Goal: Task Accomplishment & Management: Use online tool/utility

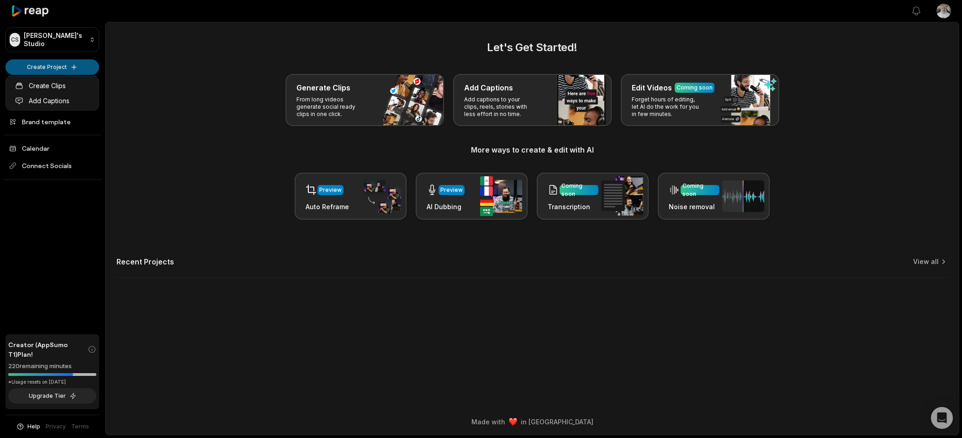
click at [69, 62] on html "CS [PERSON_NAME]'s Studio Create Project Home Projects Brand template Calendar …" at bounding box center [481, 219] width 962 height 438
click at [46, 82] on link "Create Clips" at bounding box center [52, 85] width 89 height 15
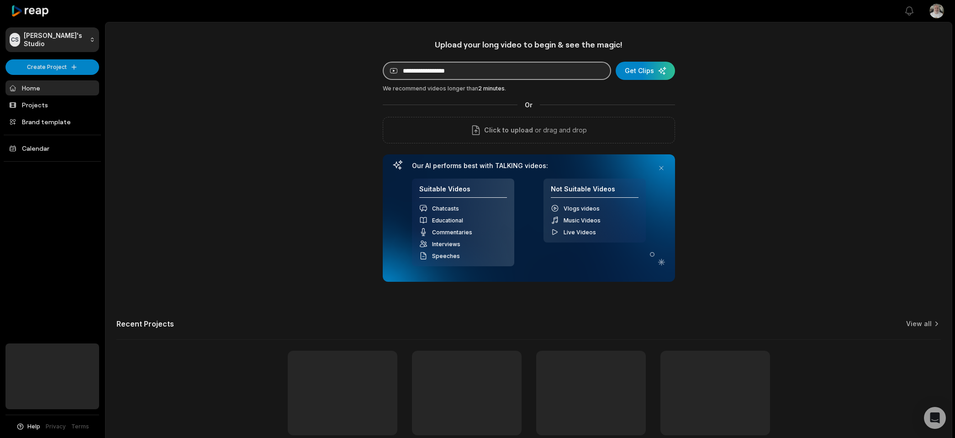
click at [424, 71] on input at bounding box center [497, 71] width 228 height 18
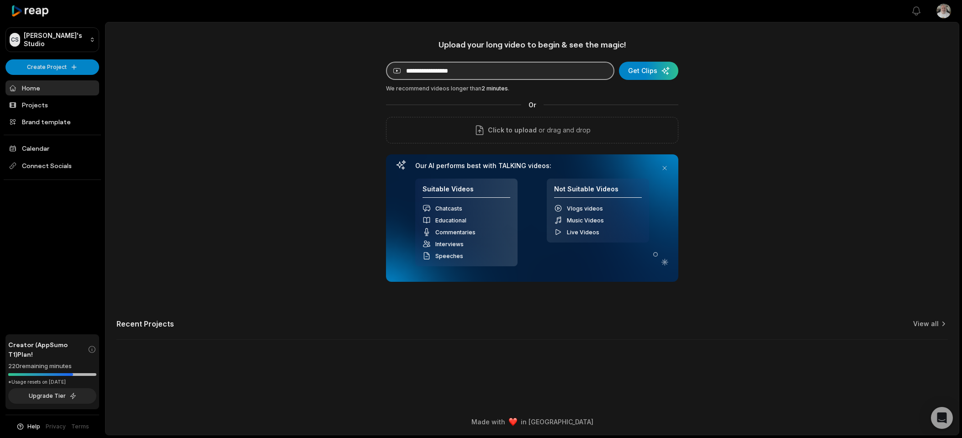
paste input "**********"
type input "**********"
click at [645, 70] on div "submit" at bounding box center [648, 71] width 59 height 18
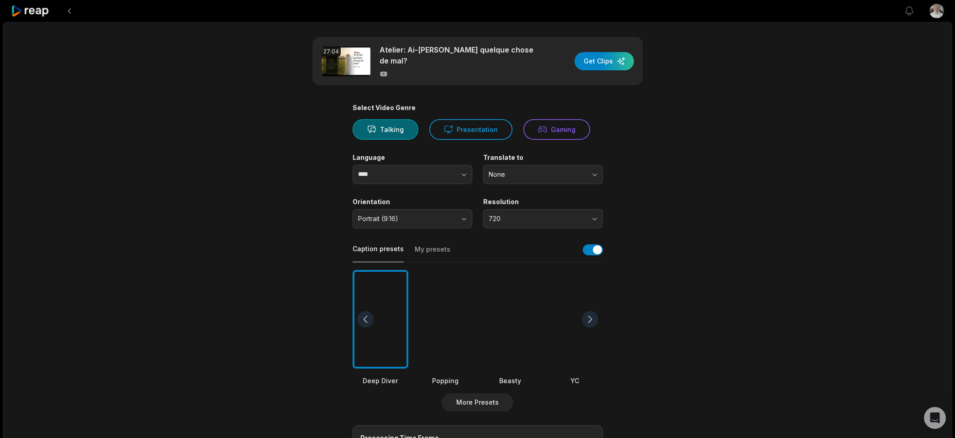
click at [592, 319] on div at bounding box center [590, 319] width 16 height 16
click at [590, 320] on div at bounding box center [590, 319] width 16 height 16
click at [589, 320] on div at bounding box center [590, 319] width 16 height 16
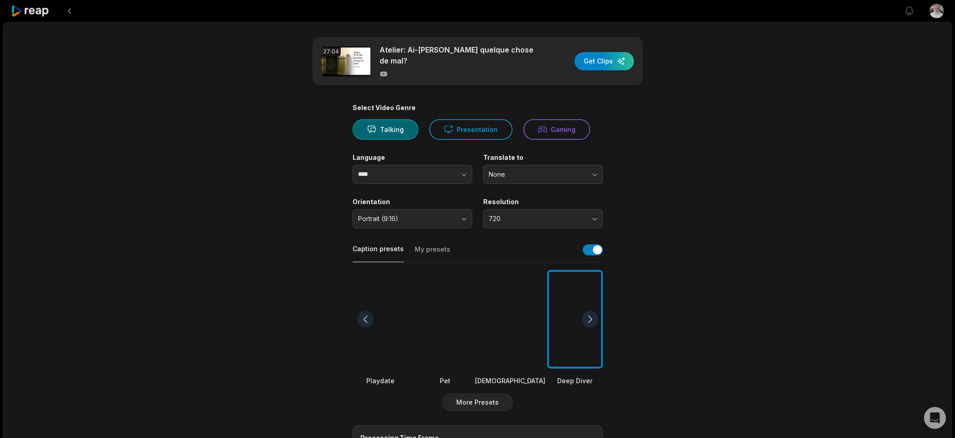
click at [589, 320] on div at bounding box center [590, 319] width 16 height 16
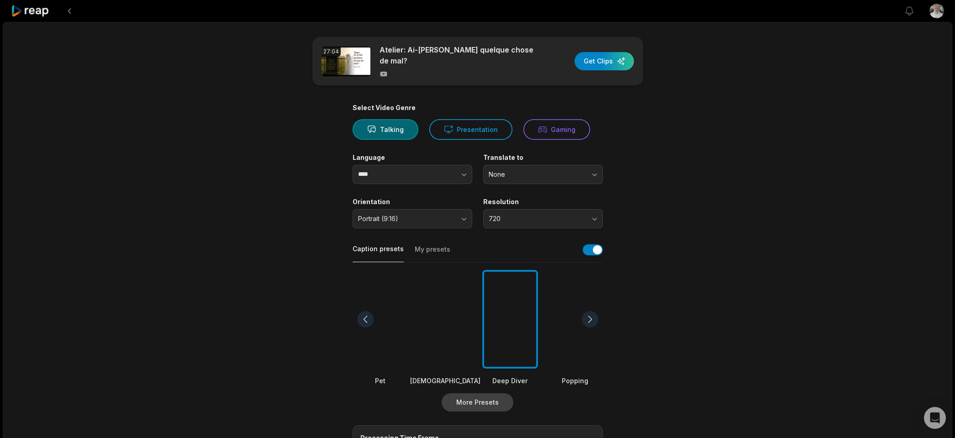
click at [466, 396] on button "More Presets" at bounding box center [478, 402] width 72 height 18
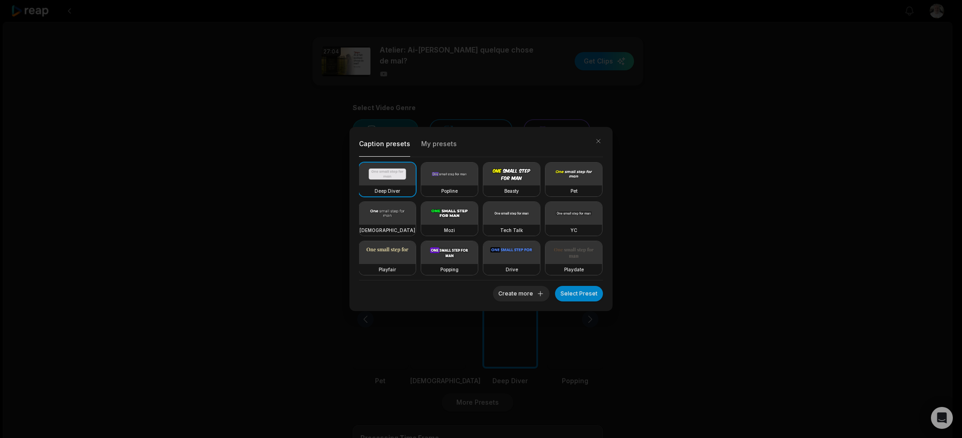
click at [478, 222] on video at bounding box center [449, 213] width 57 height 23
click at [576, 293] on button "Select Preset" at bounding box center [579, 294] width 48 height 16
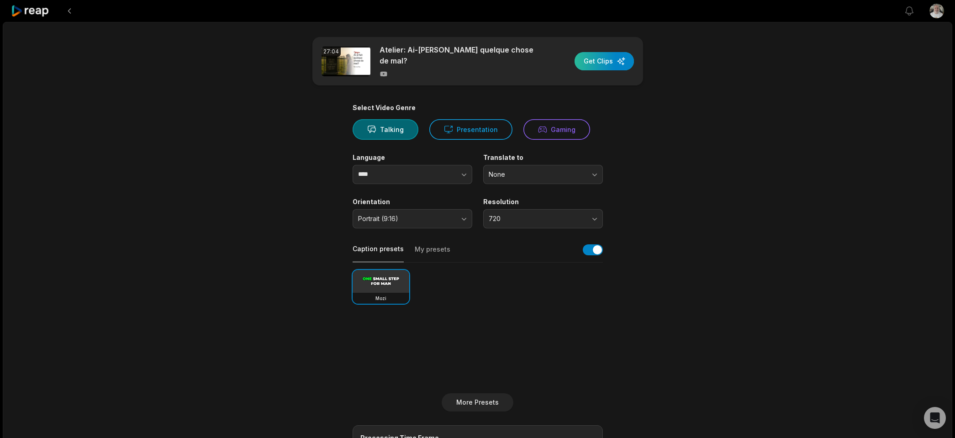
click at [606, 63] on div "button" at bounding box center [604, 61] width 59 height 18
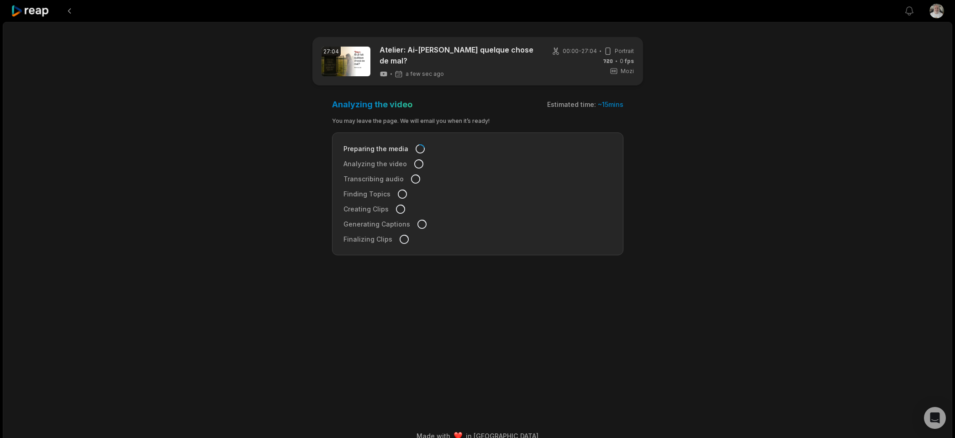
click at [41, 12] on icon at bounding box center [30, 11] width 39 height 12
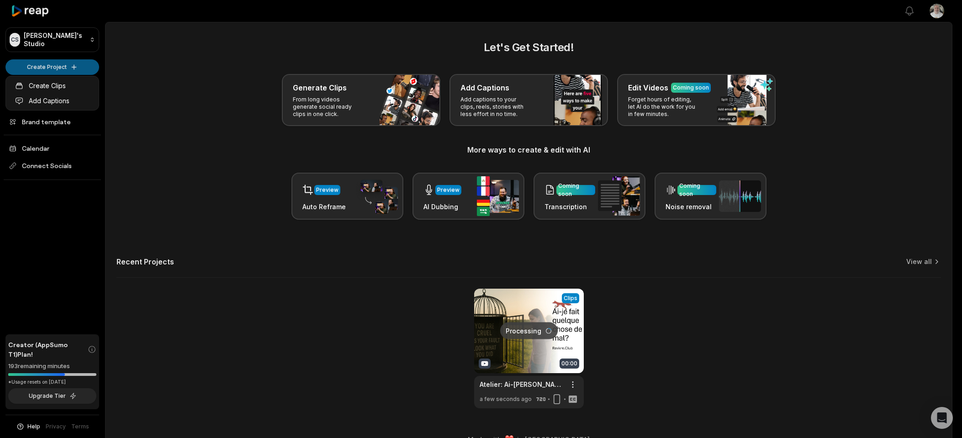
click at [58, 66] on html "CS Cyril's Studio Create Project Home Projects Brand template Calendar Connect …" at bounding box center [481, 219] width 962 height 438
click at [58, 87] on link "Create Clips" at bounding box center [52, 85] width 89 height 15
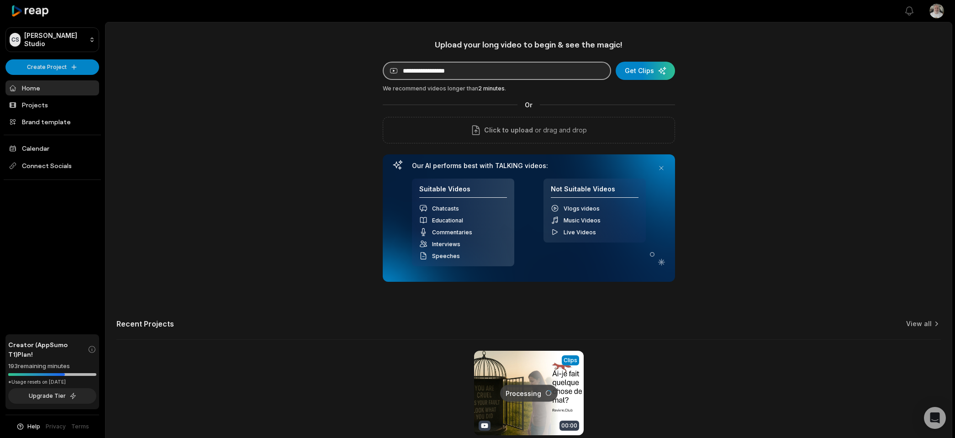
click at [460, 75] on input at bounding box center [497, 71] width 228 height 18
paste input "**********"
type input "**********"
click at [634, 77] on div "submit" at bounding box center [645, 71] width 59 height 18
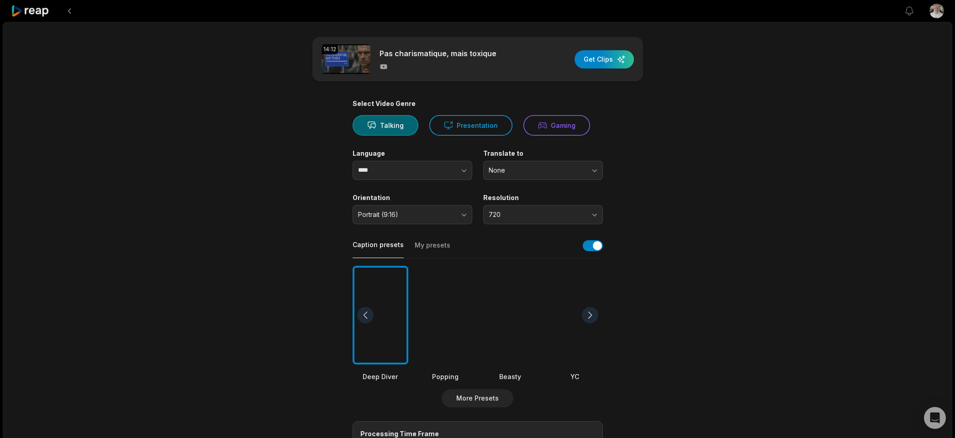
click at [441, 290] on div at bounding box center [446, 315] width 56 height 99
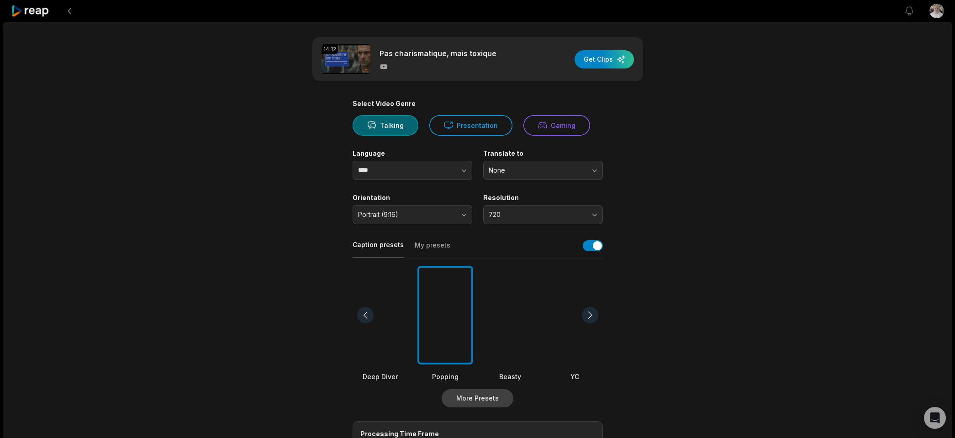
click at [476, 397] on button "More Presets" at bounding box center [478, 398] width 72 height 18
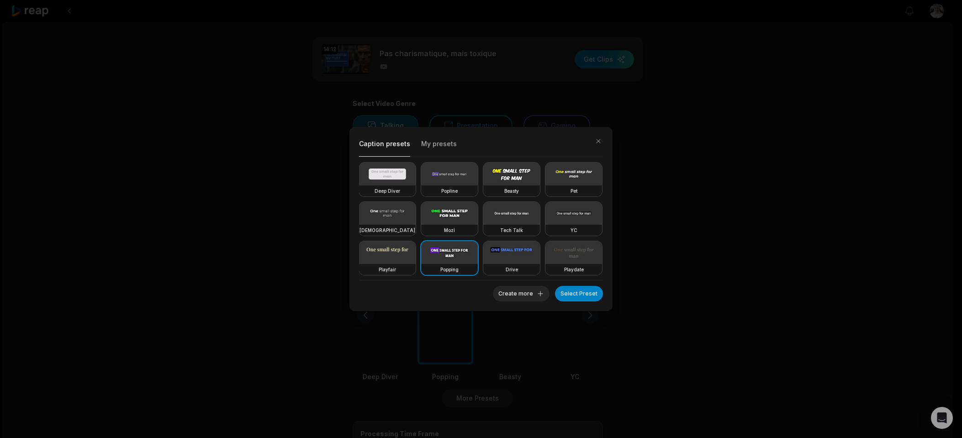
click at [515, 201] on div "Deep Diver Popline Beasty Pet Zen Mozi Tech Talk YC Playfair Popping Drive Play…" at bounding box center [481, 258] width 244 height 191
click at [478, 212] on video at bounding box center [449, 213] width 57 height 23
click at [587, 292] on button "Select Preset" at bounding box center [579, 294] width 48 height 16
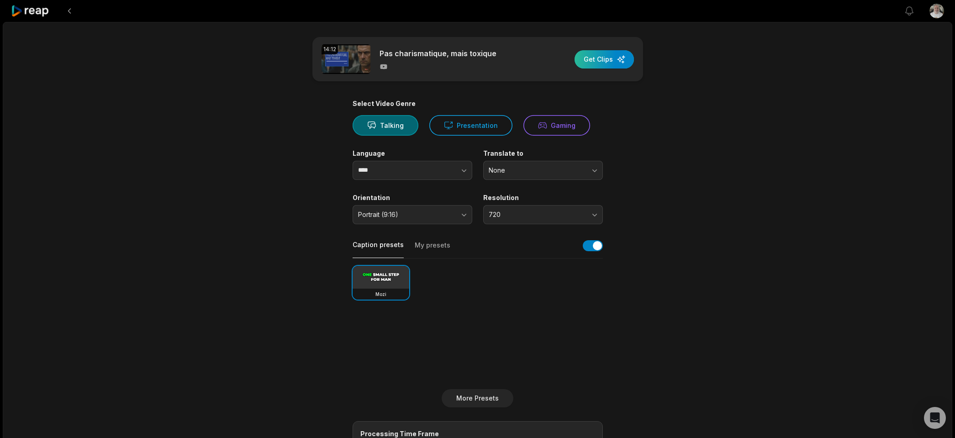
click at [603, 55] on div "button" at bounding box center [604, 59] width 59 height 18
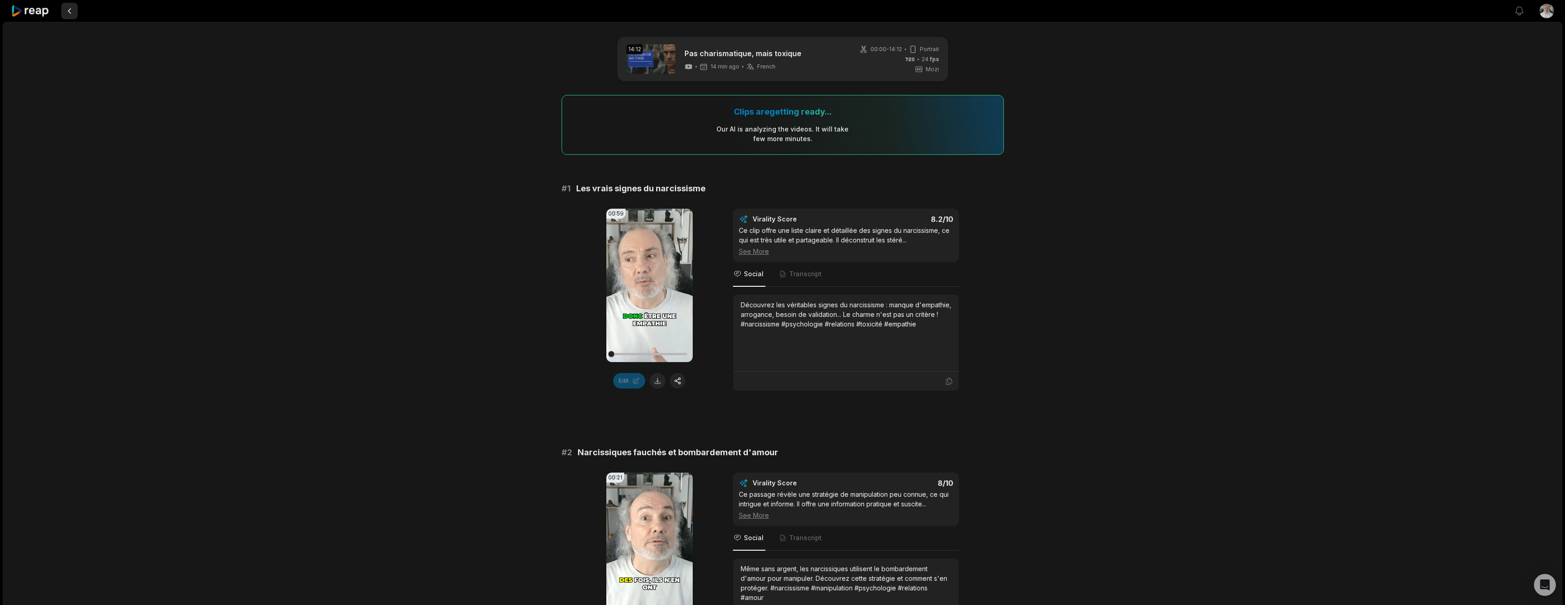
click at [70, 12] on button at bounding box center [69, 11] width 16 height 16
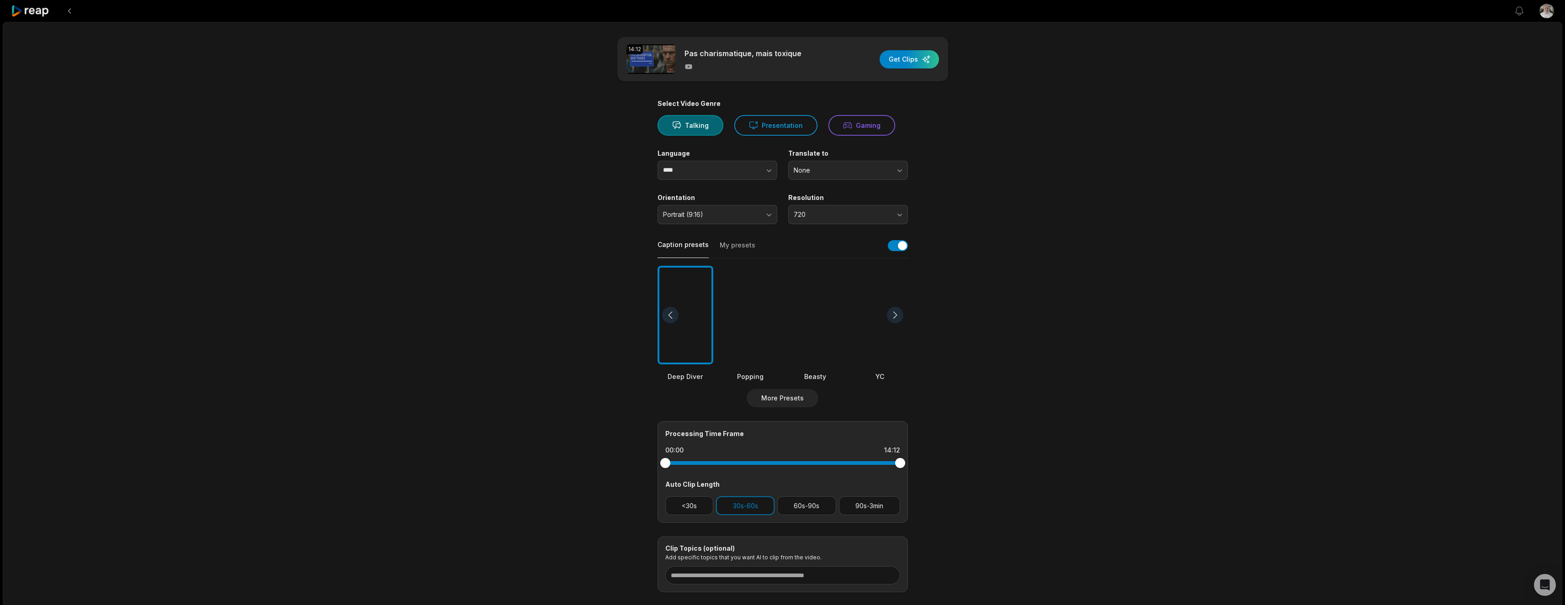
click at [31, 10] on icon at bounding box center [30, 11] width 39 height 12
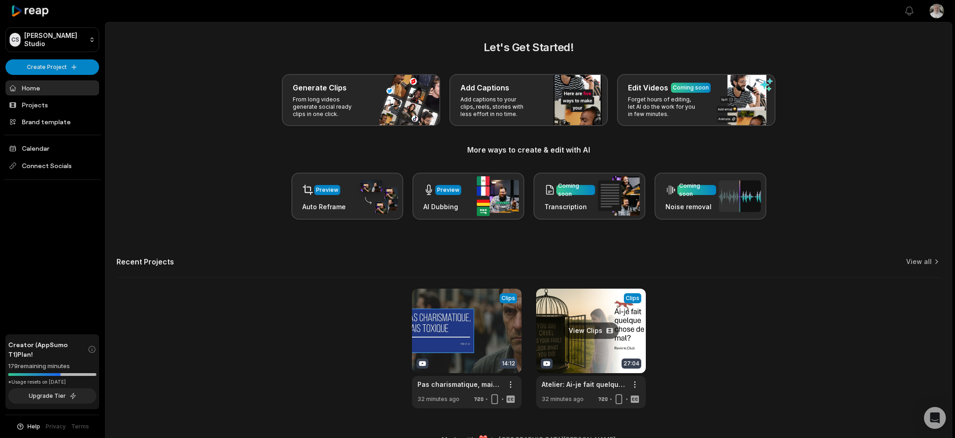
click at [574, 324] on link at bounding box center [591, 349] width 110 height 120
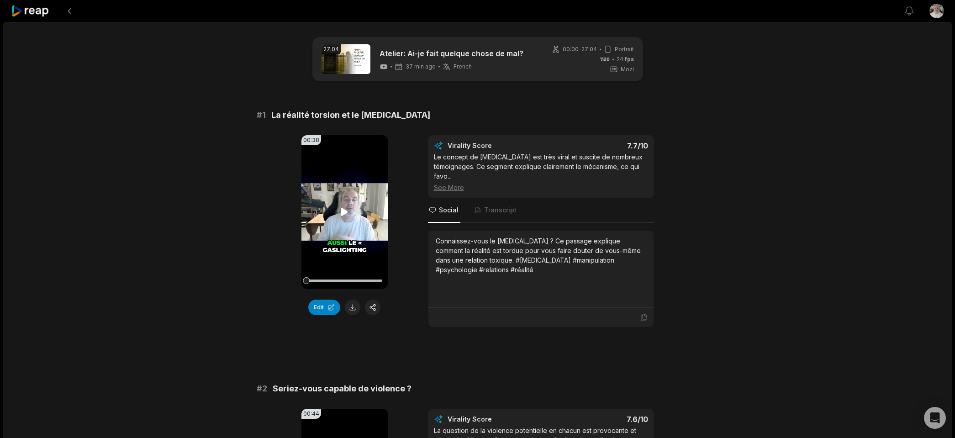
click at [344, 216] on icon at bounding box center [344, 211] width 11 height 11
click at [354, 255] on video "Your browser does not support mp4 format." at bounding box center [345, 211] width 86 height 153
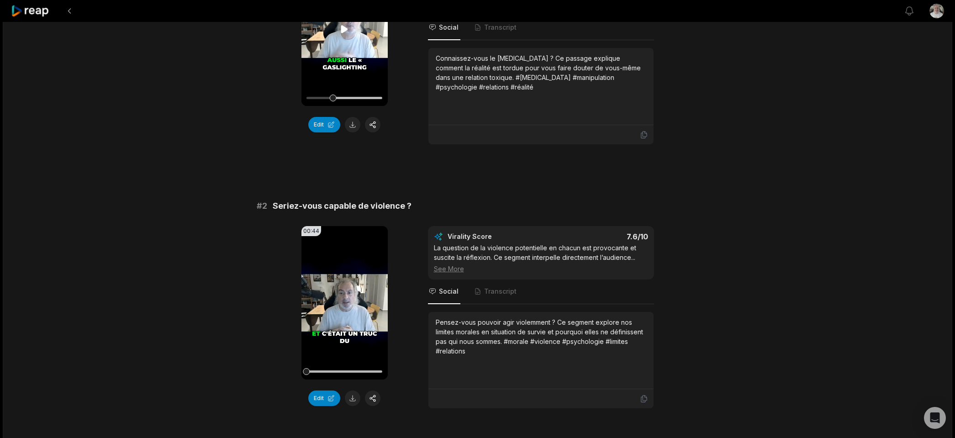
scroll to position [228, 0]
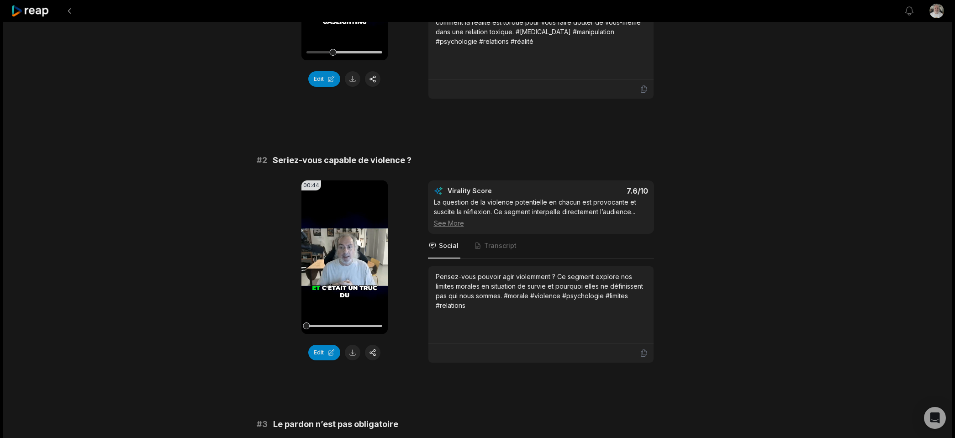
click at [354, 255] on video "Your browser does not support mp4 format." at bounding box center [345, 256] width 86 height 153
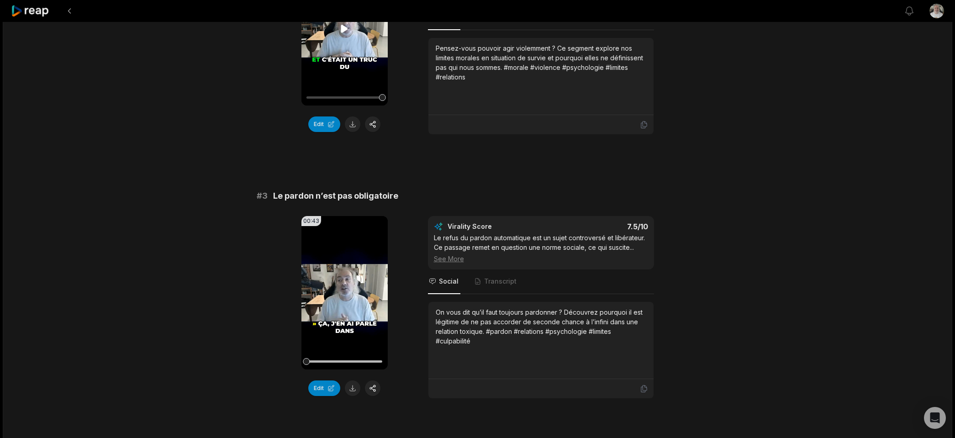
scroll to position [503, 0]
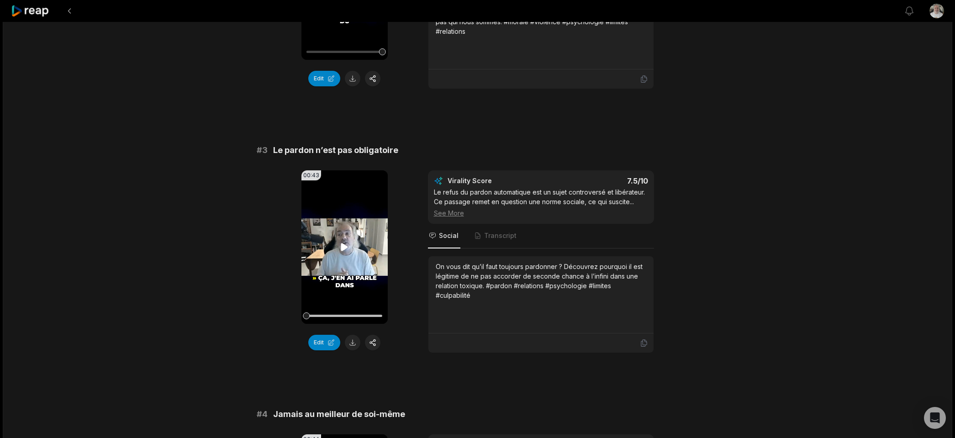
click at [346, 243] on icon at bounding box center [344, 247] width 11 height 11
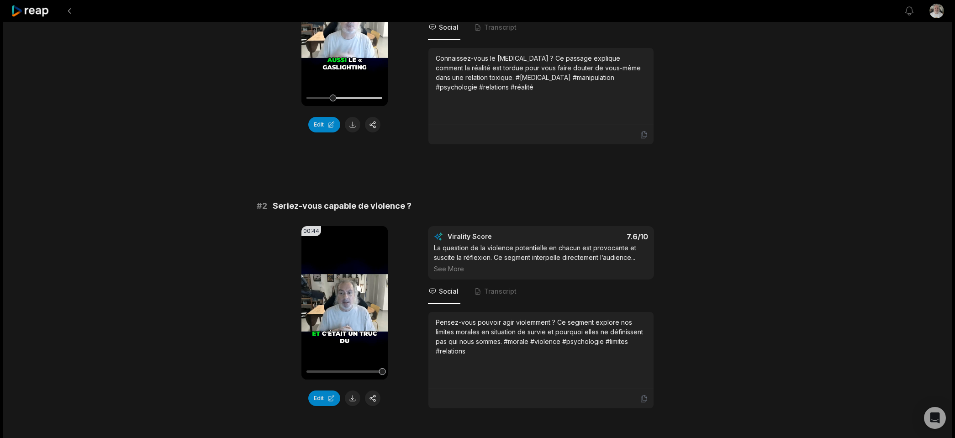
scroll to position [0, 0]
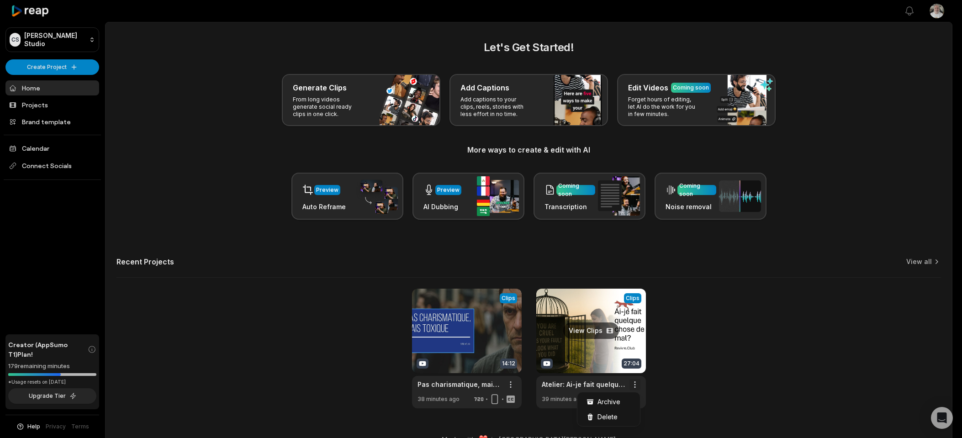
click at [635, 388] on html "CS Cyril's Studio Create Project Home Projects Brand template Calendar Connect …" at bounding box center [481, 219] width 962 height 438
click at [609, 414] on span "Delete" at bounding box center [608, 417] width 20 height 10
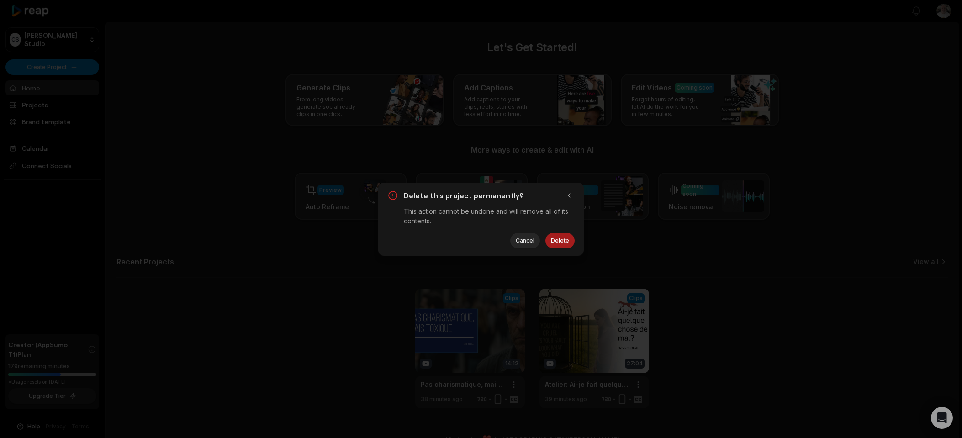
click at [559, 239] on button "Delete" at bounding box center [559, 241] width 29 height 16
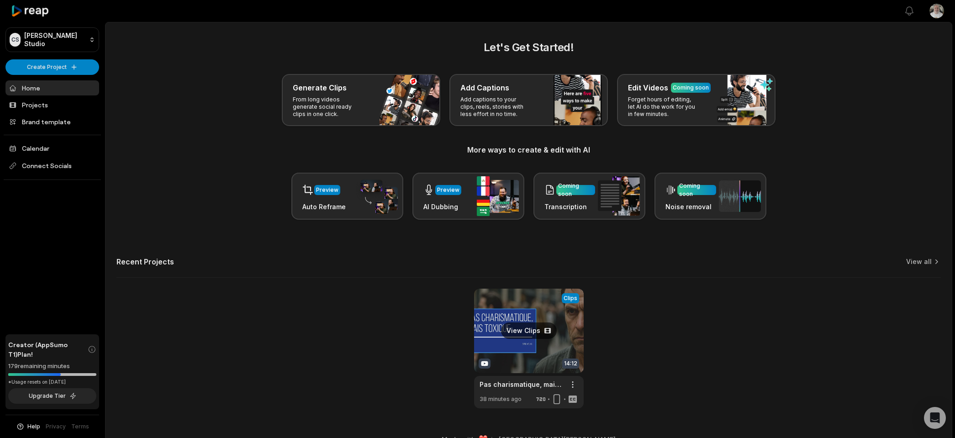
click at [562, 318] on link at bounding box center [529, 349] width 110 height 120
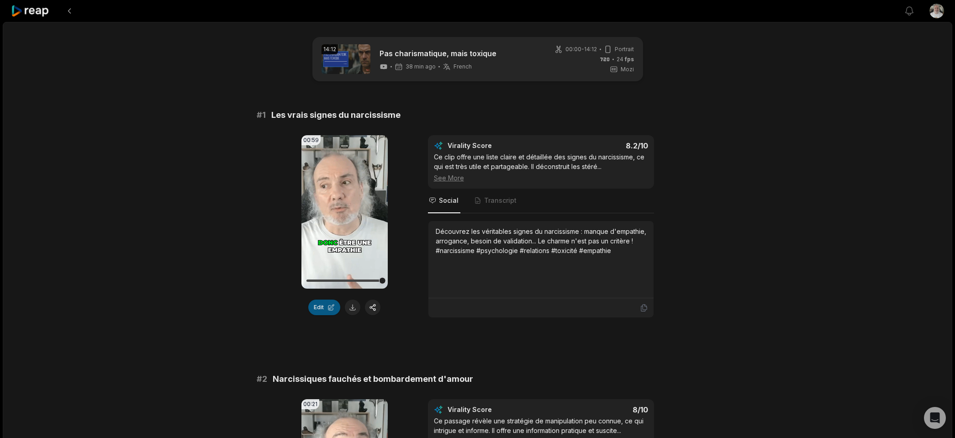
click at [320, 304] on button "Edit" at bounding box center [324, 308] width 32 height 16
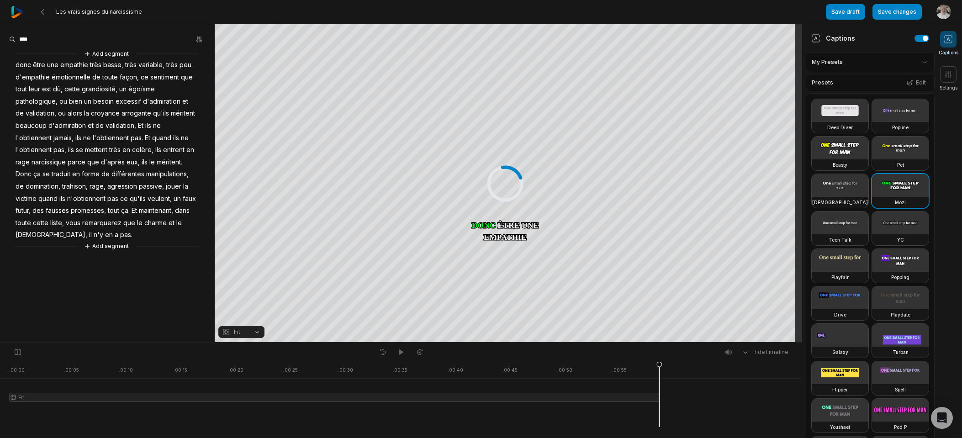
click at [106, 48] on aside "Add segment donc être une empathie très basse, très variable, très peu d'empath…" at bounding box center [107, 183] width 215 height 318
click at [104, 53] on button "Add segment" at bounding box center [106, 54] width 48 height 10
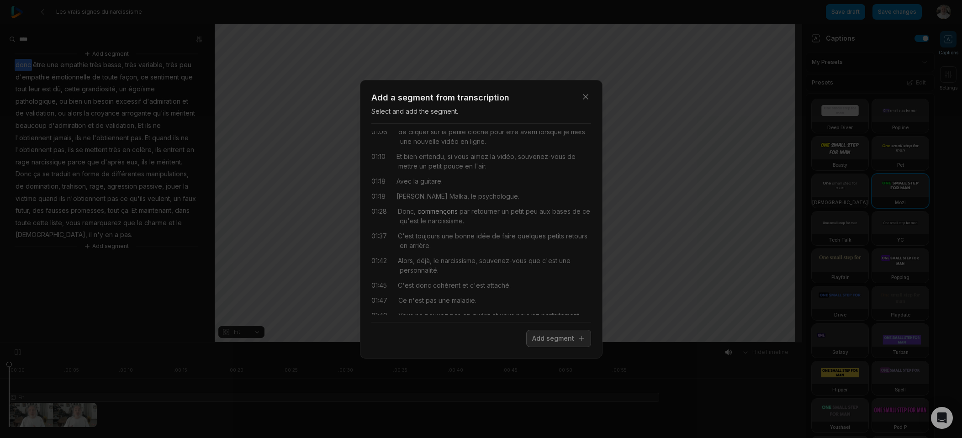
scroll to position [526, 0]
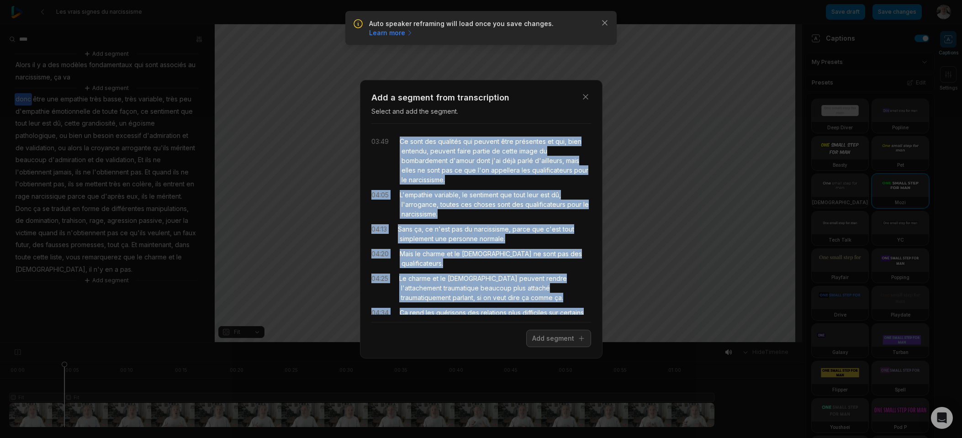
drag, startPoint x: 579, startPoint y: 269, endPoint x: 394, endPoint y: 134, distance: 228.5
click at [394, 134] on div "03:49 Ce sont des qualités qui peuvent être présentes et qui, bien entendu, peu…" at bounding box center [481, 223] width 220 height 184
click at [540, 341] on button "Add segment" at bounding box center [558, 338] width 65 height 17
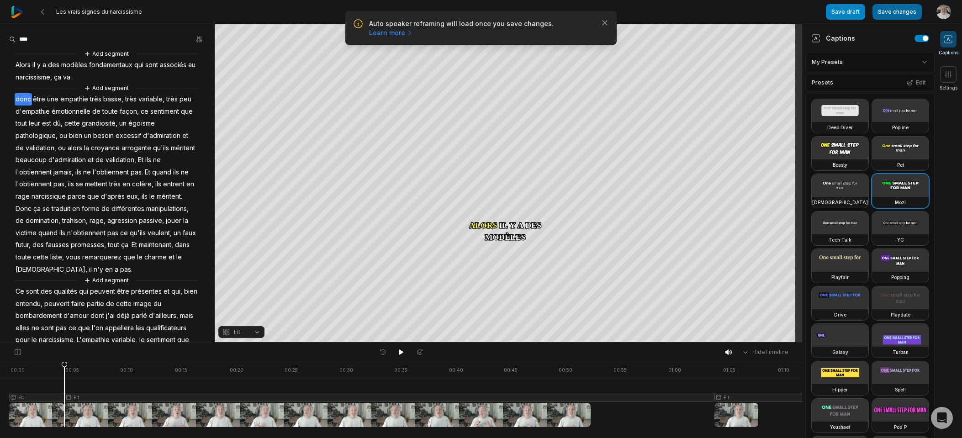
click at [891, 11] on button "Save changes" at bounding box center [897, 12] width 49 height 16
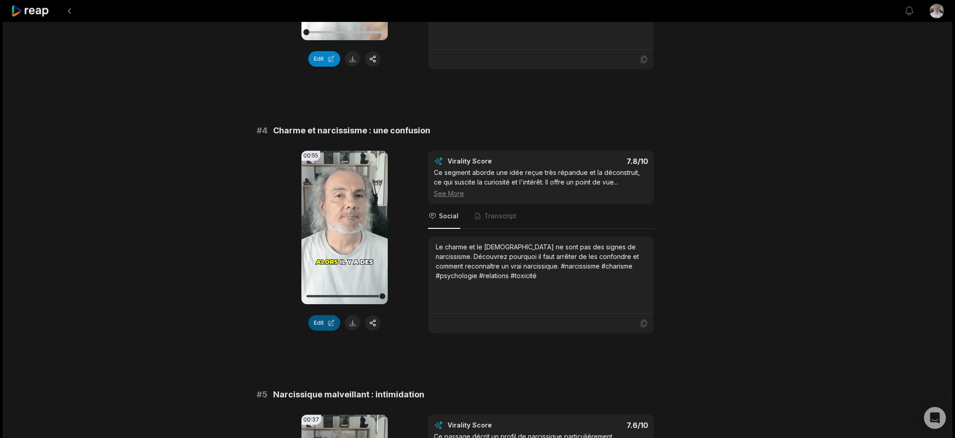
click at [323, 319] on button "Edit" at bounding box center [324, 323] width 32 height 16
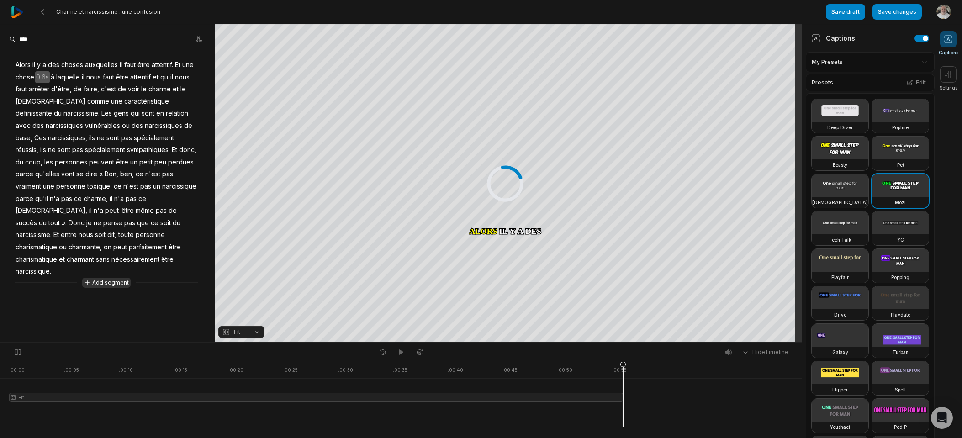
click at [118, 278] on button "Add segment" at bounding box center [106, 283] width 48 height 10
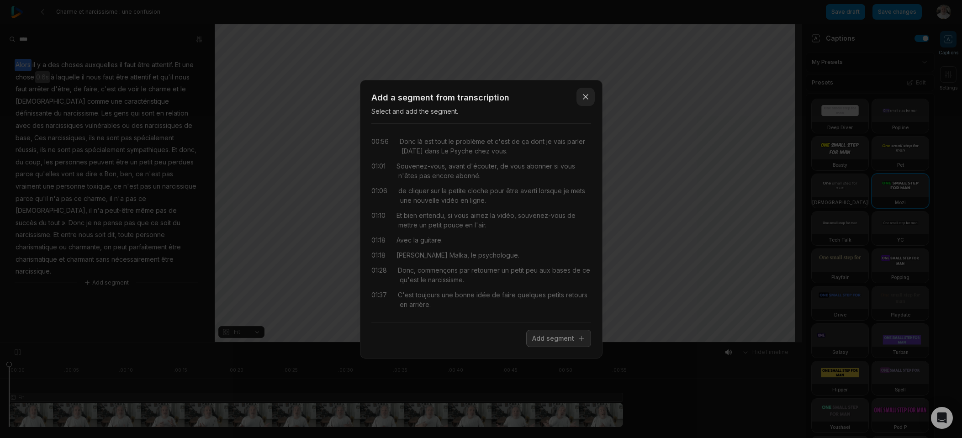
click at [585, 98] on icon "button" at bounding box center [585, 96] width 9 height 9
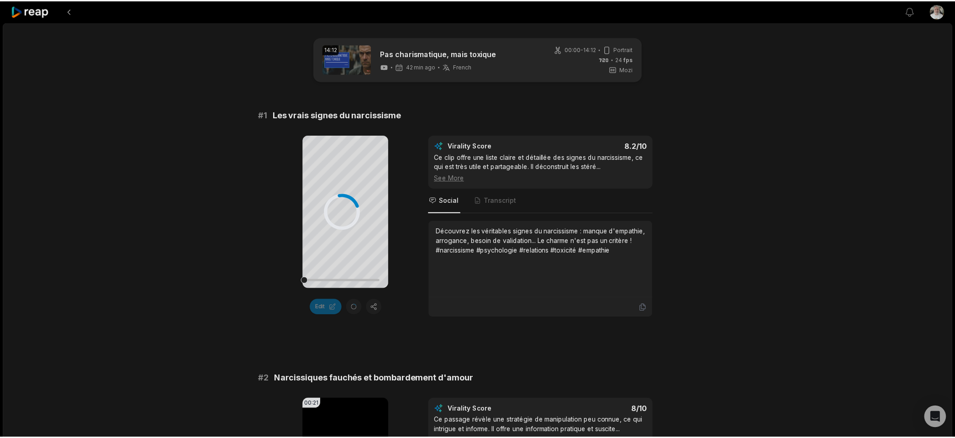
scroll to position [777, 0]
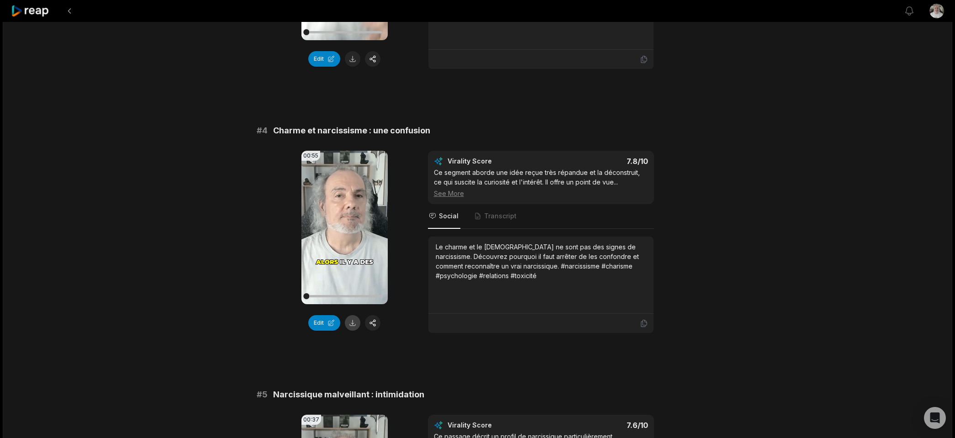
click at [352, 326] on button at bounding box center [353, 323] width 16 height 16
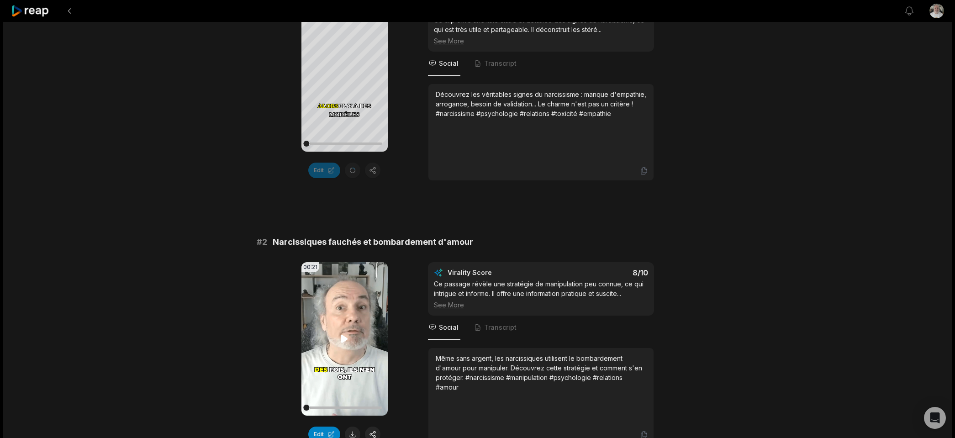
scroll to position [0, 0]
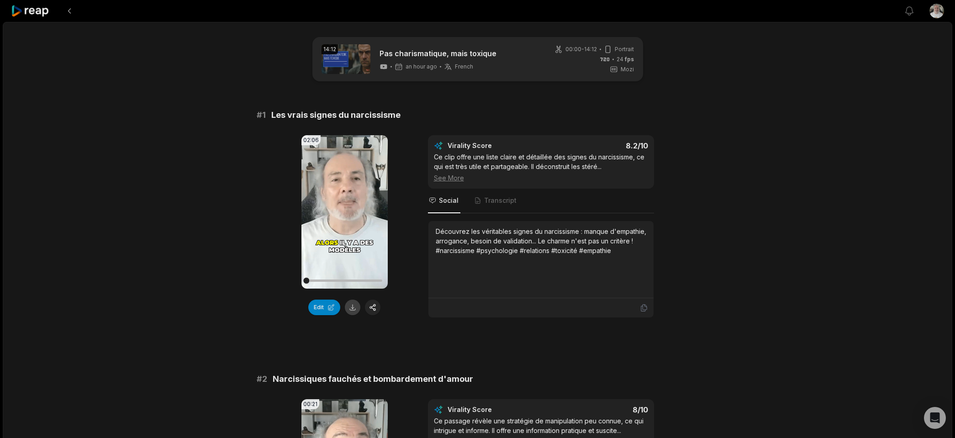
click at [351, 306] on button at bounding box center [353, 308] width 16 height 16
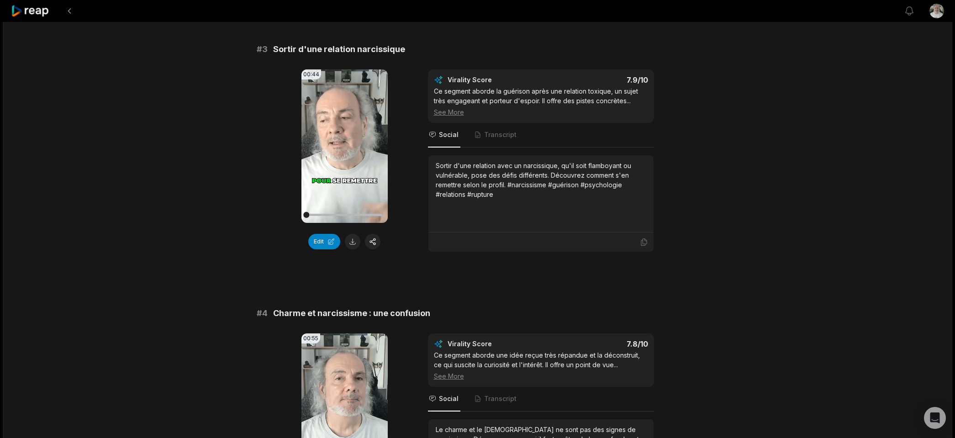
scroll to position [685, 0]
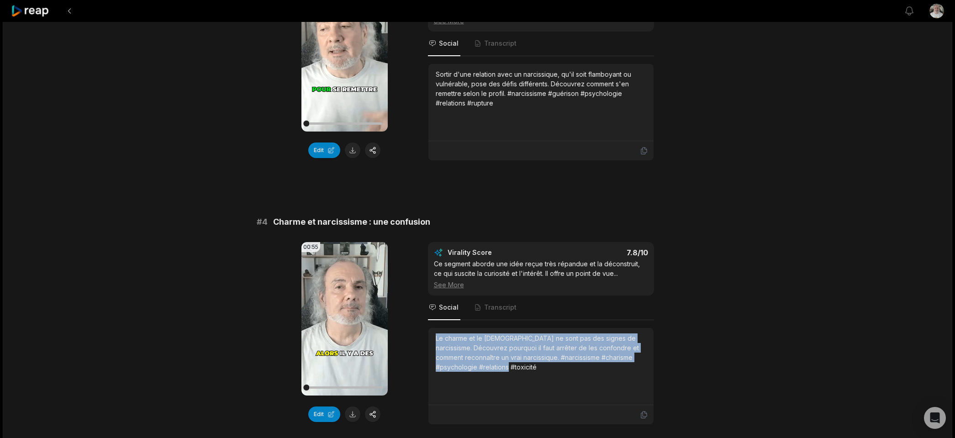
drag, startPoint x: 504, startPoint y: 363, endPoint x: 434, endPoint y: 339, distance: 73.5
click at [434, 339] on div "Le charme et le [DEMOGRAPHIC_DATA] ne sont pas des signes de narcissisme. Décou…" at bounding box center [541, 366] width 225 height 77
copy div "Le charme et le [DEMOGRAPHIC_DATA] ne sont pas des signes de narcissisme. Décou…"
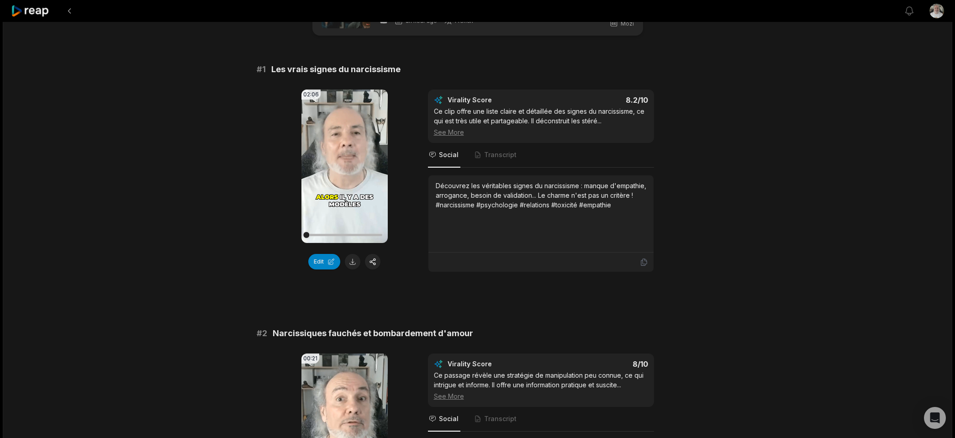
scroll to position [0, 0]
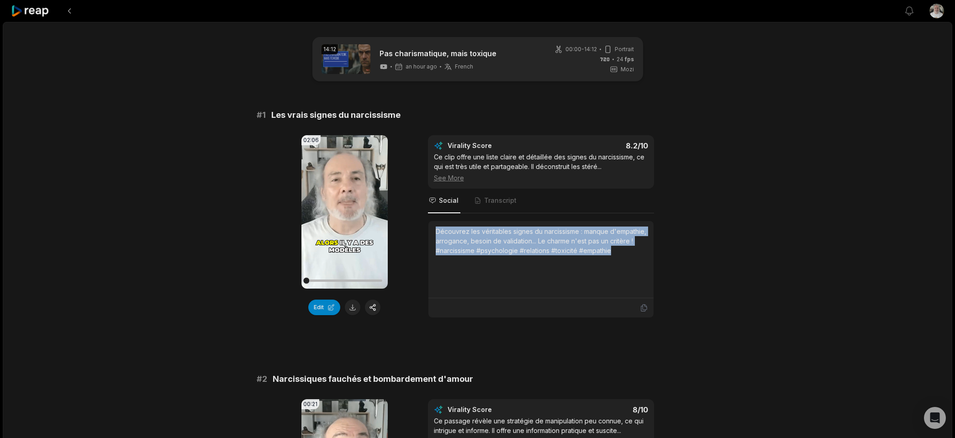
drag, startPoint x: 608, startPoint y: 253, endPoint x: 425, endPoint y: 229, distance: 184.3
click at [425, 229] on div "02:06 Your browser does not support mp4 format. Edit Virality Score 8.2 /10 Ce …" at bounding box center [478, 226] width 442 height 183
copy div "Découvrez les véritables signes du narcissisme : manque d'empathie, arrogance, …"
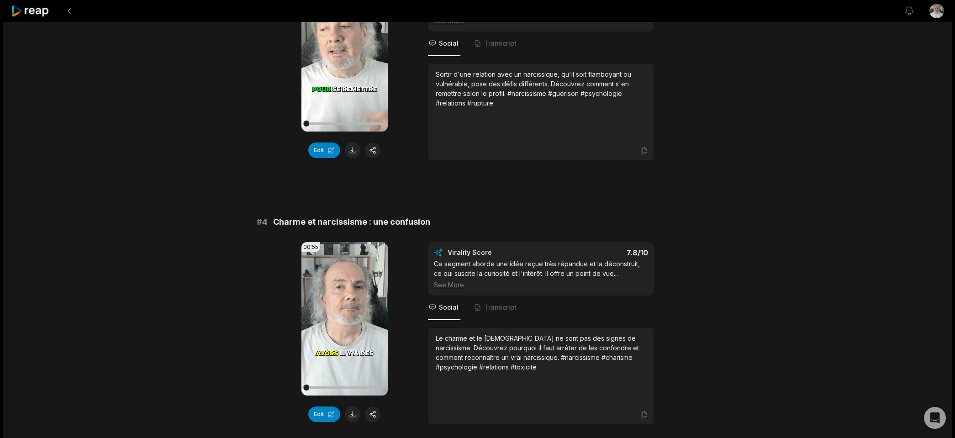
scroll to position [777, 0]
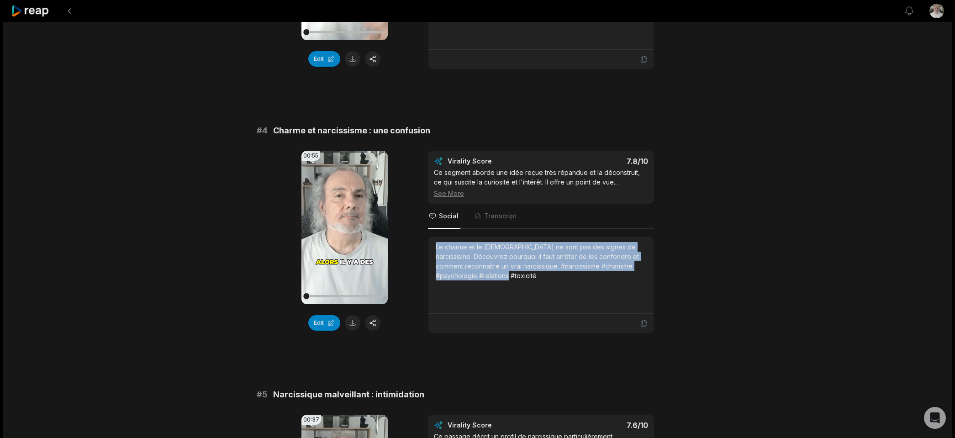
drag, startPoint x: 501, startPoint y: 279, endPoint x: 432, endPoint y: 244, distance: 76.8
click at [432, 244] on div "Le charme et le [DEMOGRAPHIC_DATA] ne sont pas des signes de narcissisme. Décou…" at bounding box center [541, 275] width 225 height 77
